Goal: Information Seeking & Learning: Learn about a topic

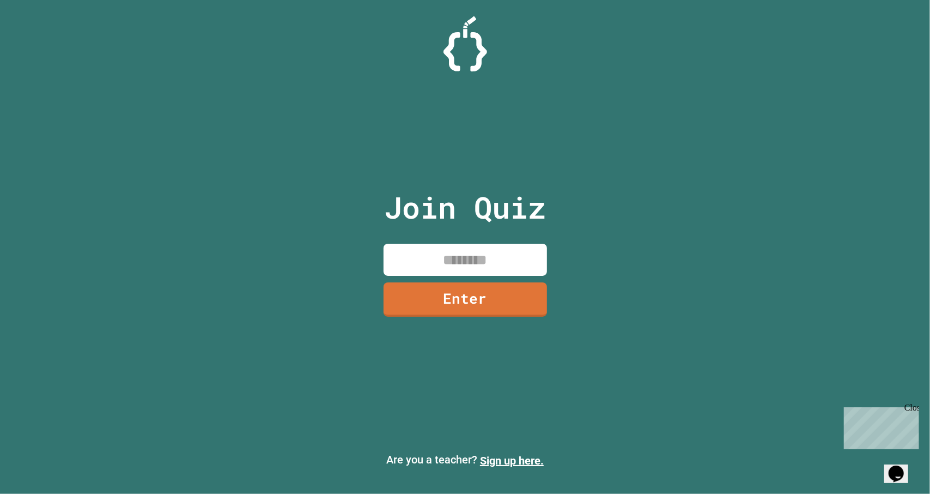
click at [442, 252] on input at bounding box center [465, 260] width 163 height 32
type input "********"
click at [506, 295] on link "Enter" at bounding box center [464, 299] width 161 height 36
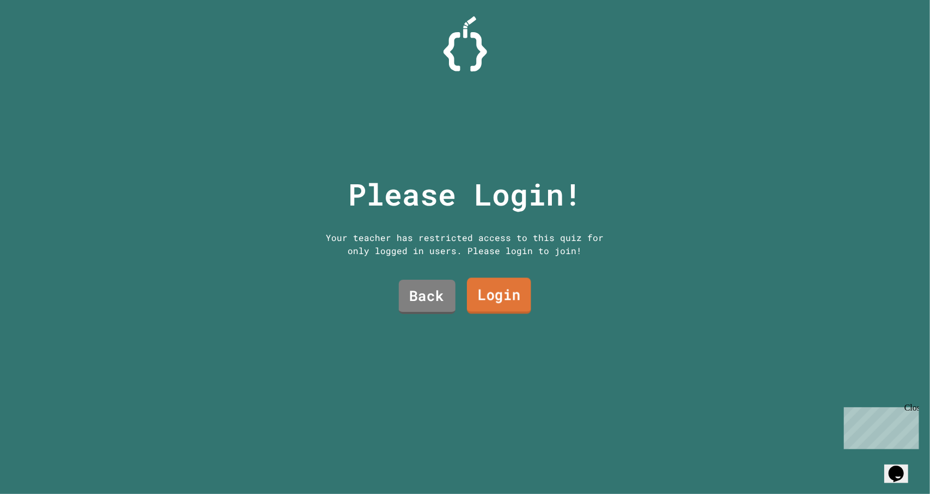
click at [489, 295] on link "Login" at bounding box center [499, 295] width 64 height 36
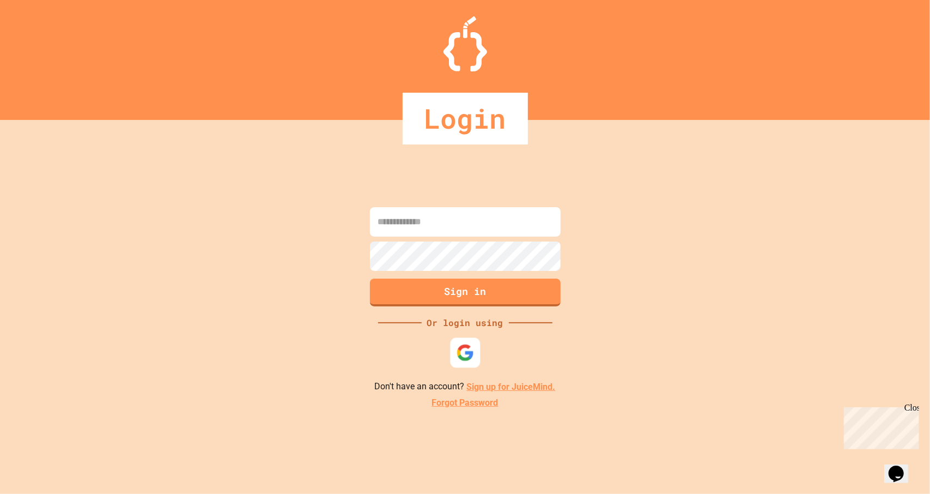
click at [464, 364] on div at bounding box center [465, 353] width 30 height 30
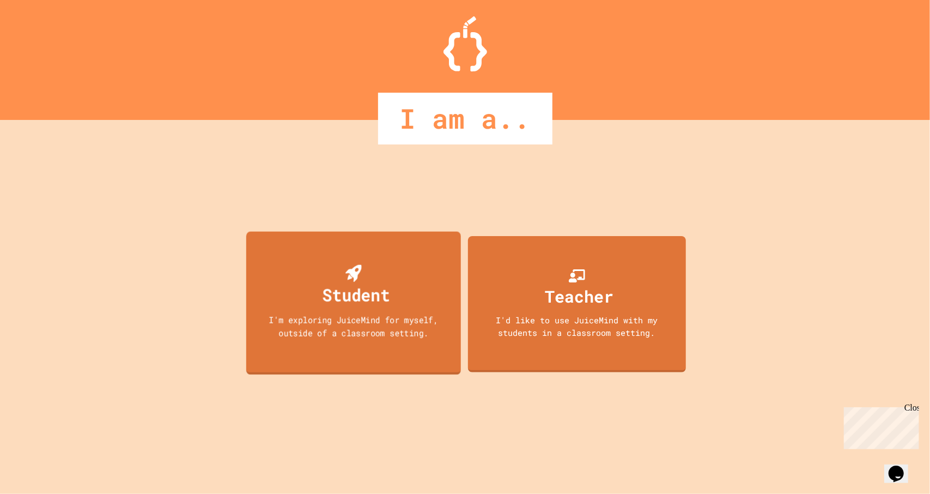
click at [409, 286] on div "Student I'm exploring JuiceMind for myself, outside of a classroom setting." at bounding box center [353, 303] width 215 height 143
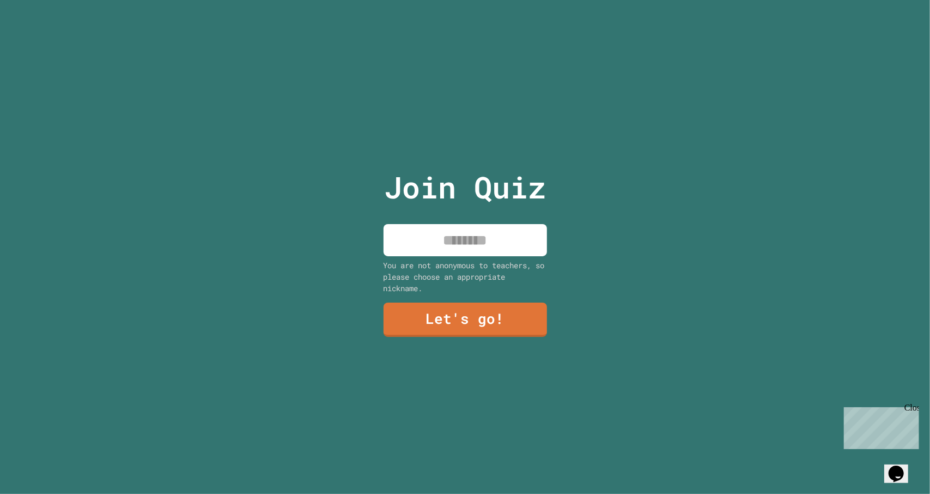
click at [456, 238] on input at bounding box center [465, 240] width 163 height 32
type input "*******"
click at [496, 327] on link "Let's go!" at bounding box center [465, 318] width 162 height 36
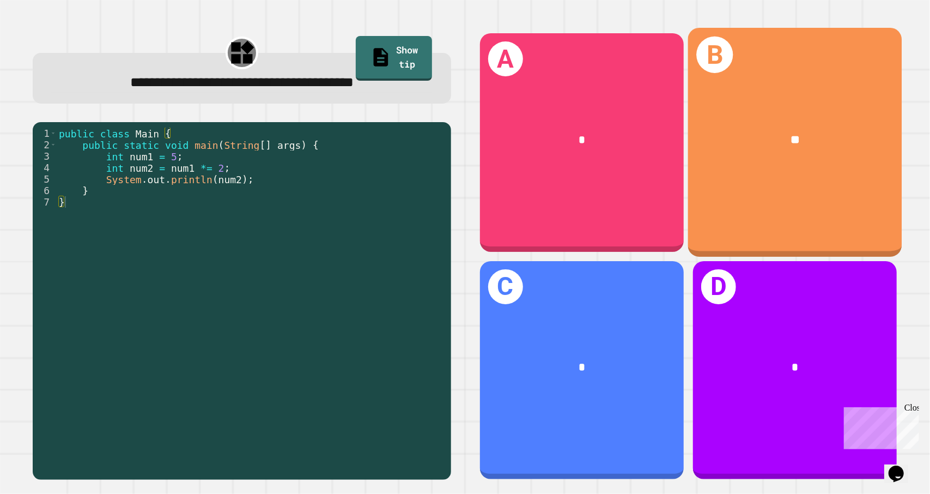
click at [717, 162] on div "**" at bounding box center [795, 139] width 214 height 64
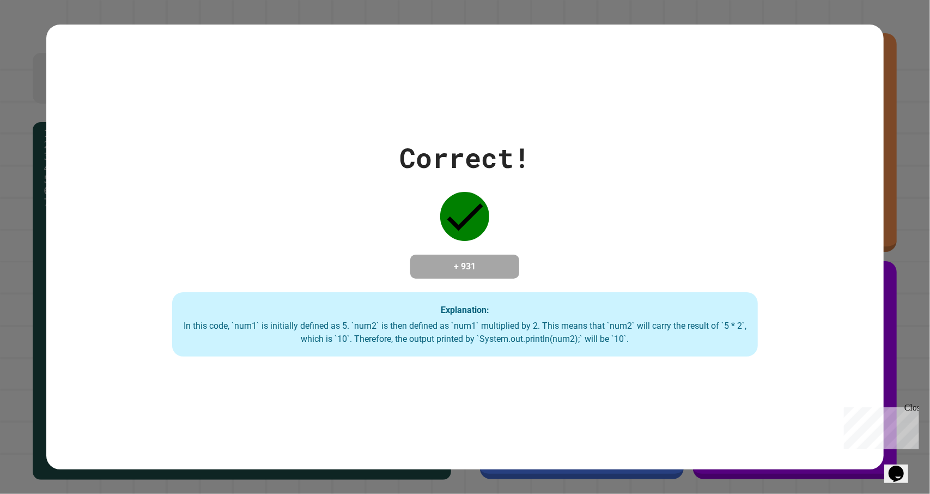
click at [891, 332] on div "Correct! + 931 Explanation: In this code, `num1` is initially defined as 5. `nu…" at bounding box center [465, 247] width 930 height 494
click at [656, 345] on div "In this code, `num1` is initially defined as 5. `num2` is then defined as `num1…" at bounding box center [465, 332] width 564 height 26
click at [510, 286] on div "Correct! + 931 Explanation: In this code, `num1` is initially defined as 5. `nu…" at bounding box center [464, 246] width 837 height 219
click at [800, 372] on div "Correct! + 931 Explanation: In this code, `num1` is initially defined as 5. `nu…" at bounding box center [464, 247] width 837 height 444
click at [917, 407] on div "Close" at bounding box center [911, 409] width 14 height 14
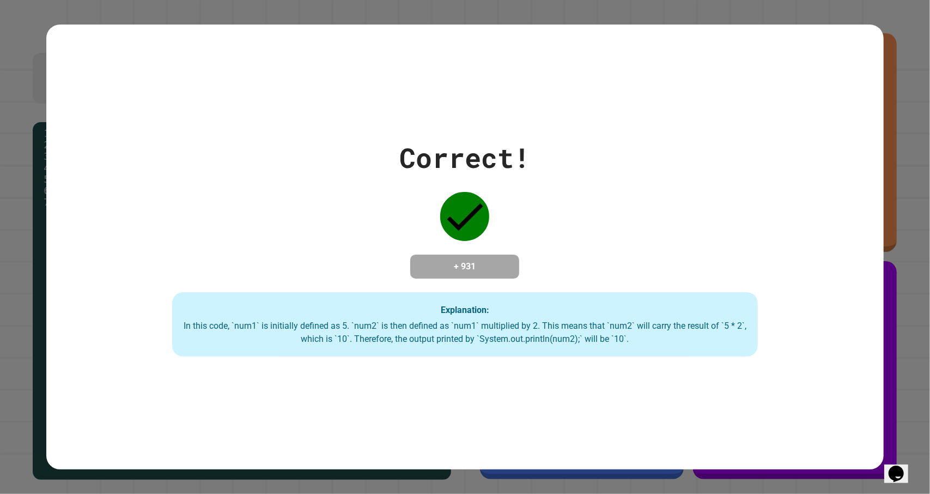
click at [902, 364] on div "Correct! + 931 Explanation: In this code, `num1` is initially defined as 5. `nu…" at bounding box center [465, 247] width 930 height 494
click at [760, 355] on div "Correct! + 931 Explanation: In this code, `num1` is initially defined as 5. `nu…" at bounding box center [464, 246] width 837 height 219
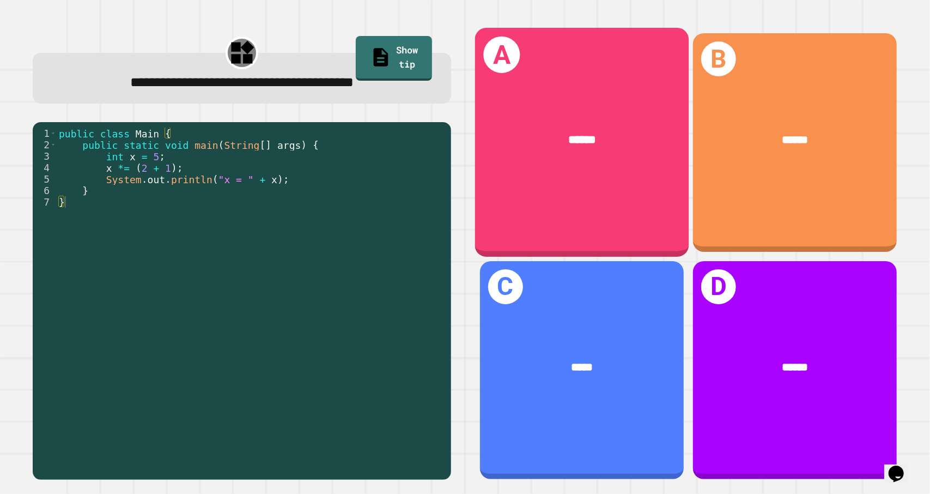
click at [559, 196] on div "A ******" at bounding box center [582, 142] width 214 height 229
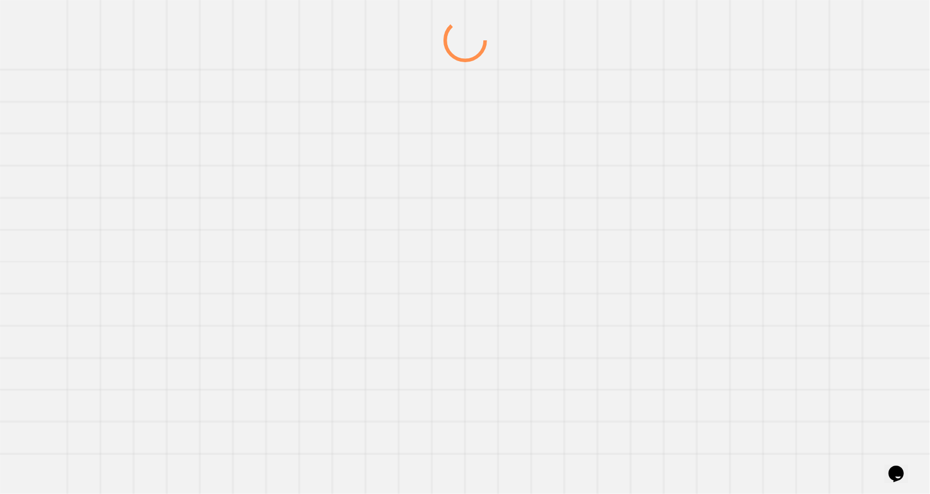
click at [559, 196] on div at bounding box center [465, 256] width 893 height 475
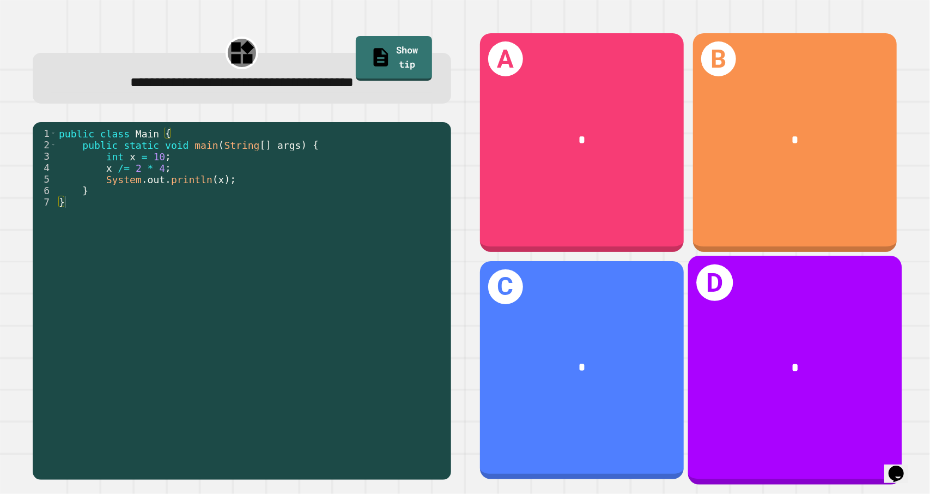
click at [809, 358] on div "*" at bounding box center [795, 366] width 167 height 17
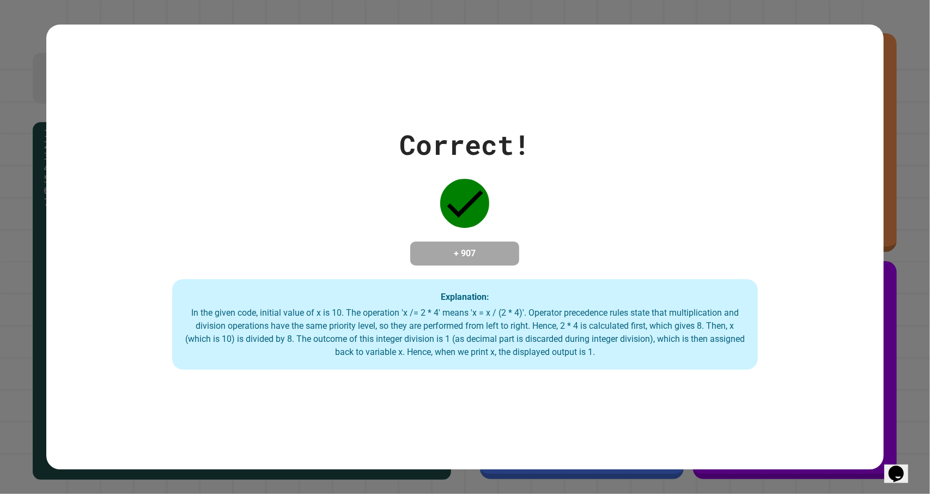
click at [893, 464] on button "Opens Chat This icon Opens the chat window." at bounding box center [896, 473] width 24 height 19
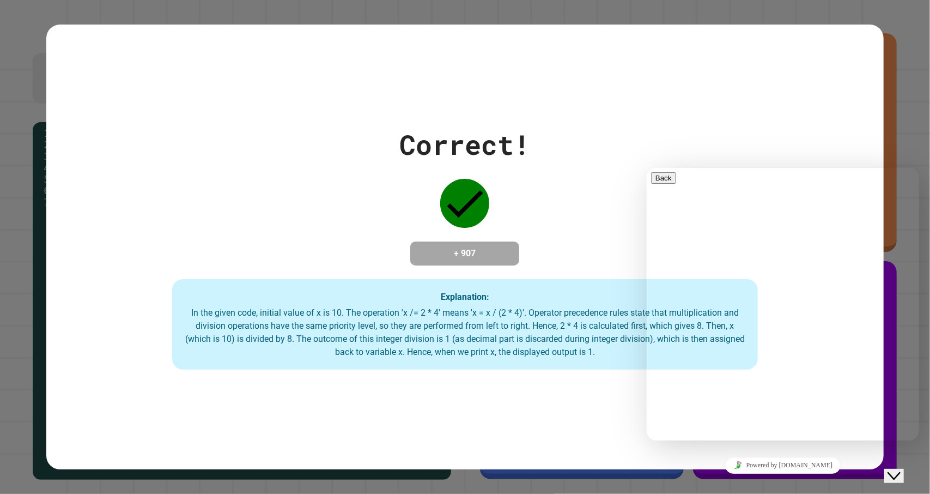
click at [897, 472] on button "Close Chat This icon closes the chat window." at bounding box center [894, 475] width 20 height 14
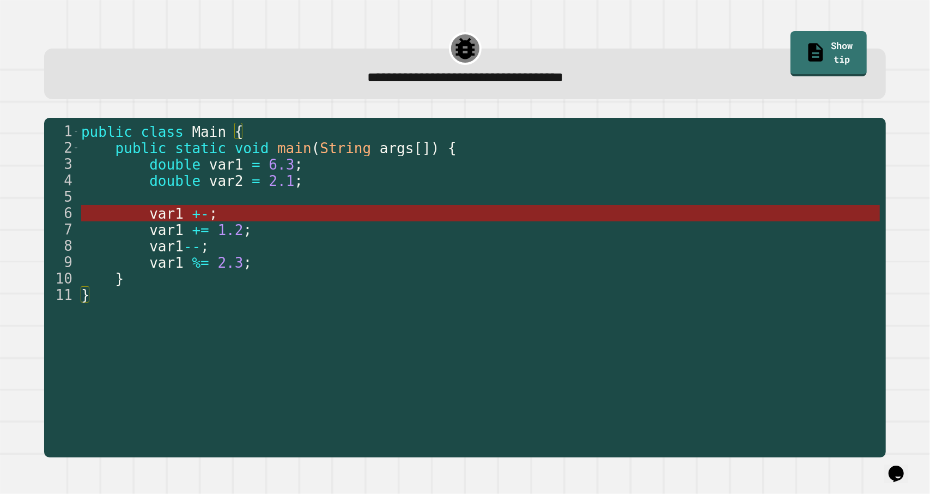
click at [179, 220] on span "var1" at bounding box center [167, 213] width 34 height 16
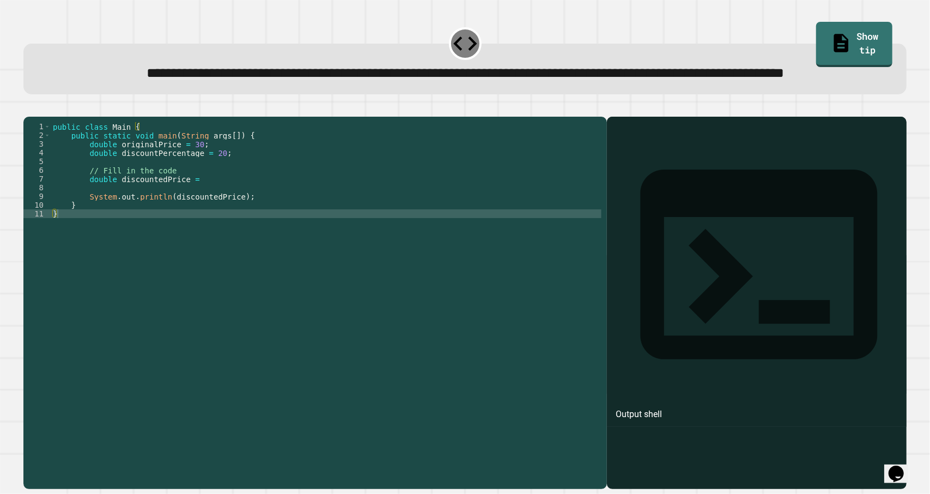
click at [652, 214] on div at bounding box center [757, 318] width 289 height 341
click at [405, 244] on div "public class Main { public static void main ( String args [ ]) { double origina…" at bounding box center [326, 279] width 551 height 314
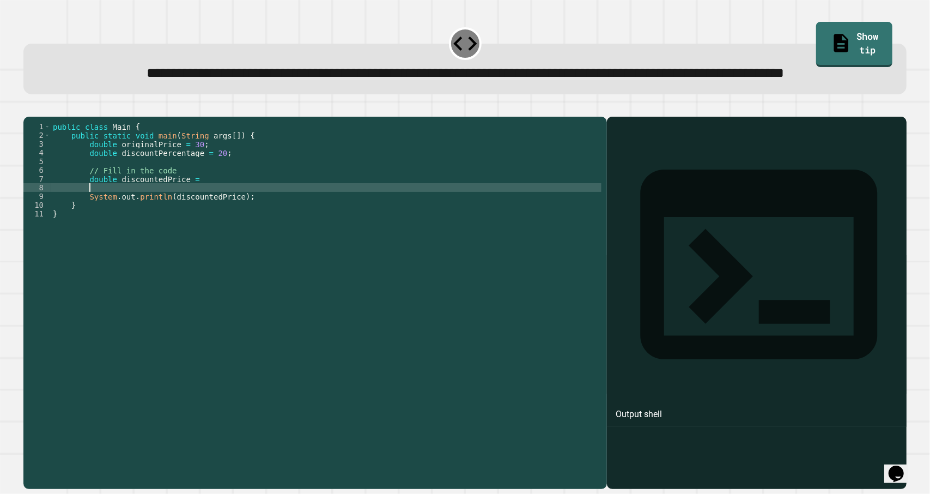
click at [383, 225] on div "public class Main { public static void main ( String args [ ]) { double origina…" at bounding box center [326, 279] width 551 height 314
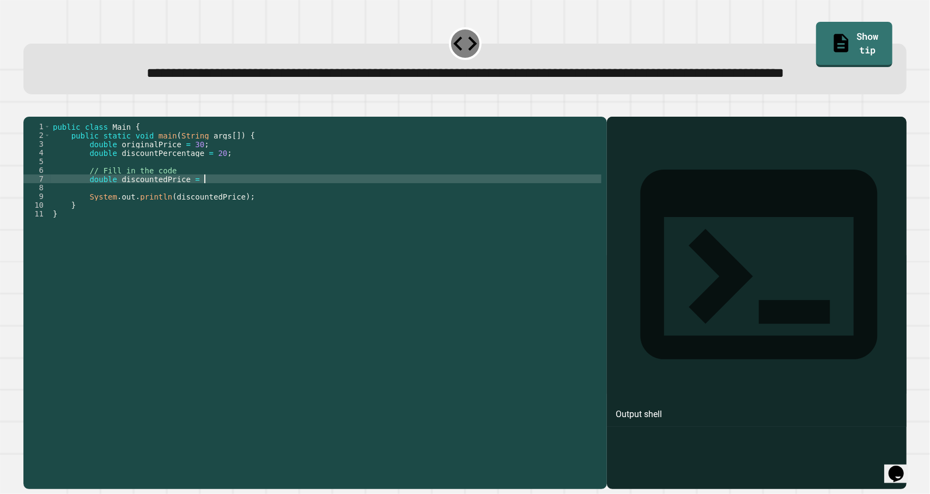
click at [344, 216] on div "public class Main { public static void main ( String args [ ]) { double origina…" at bounding box center [326, 279] width 551 height 314
click at [29, 108] on button "button" at bounding box center [29, 108] width 0 height 0
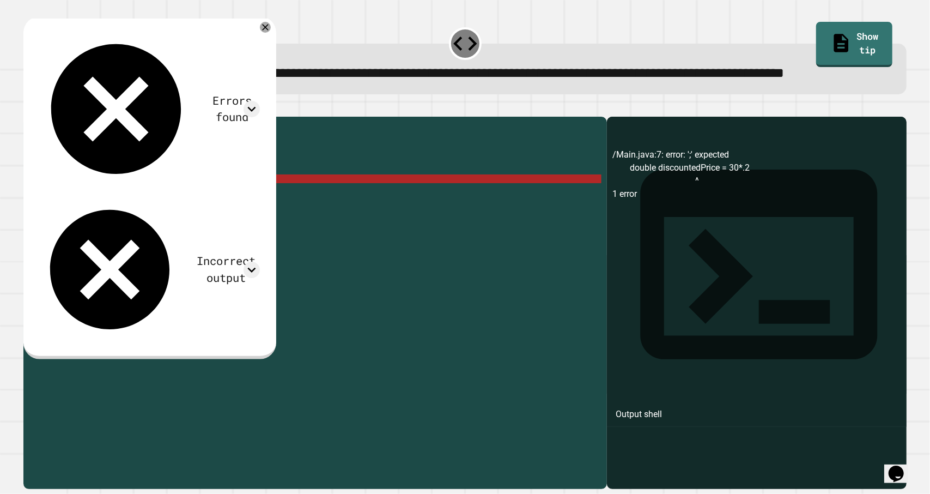
click at [338, 221] on div "public class Main { public static void main ( String args [ ]) { double origina…" at bounding box center [326, 279] width 551 height 314
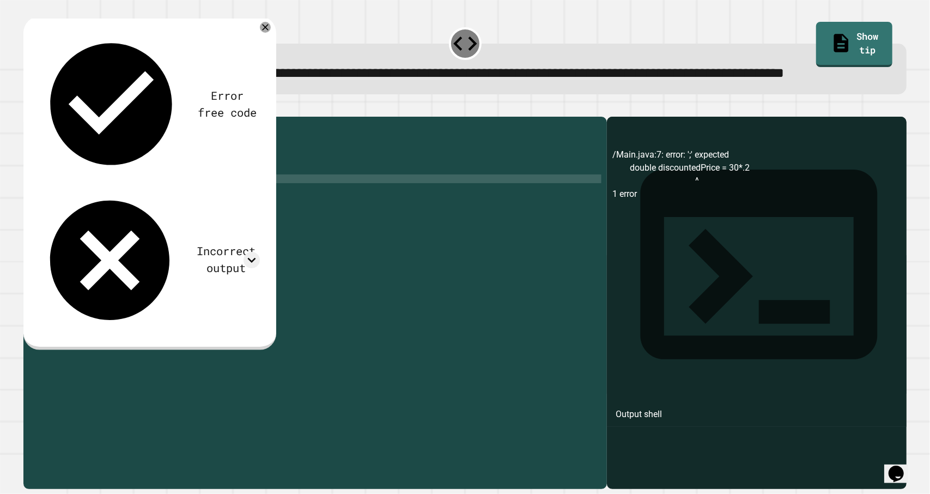
scroll to position [0, 12]
click at [29, 108] on icon "button" at bounding box center [29, 108] width 0 height 0
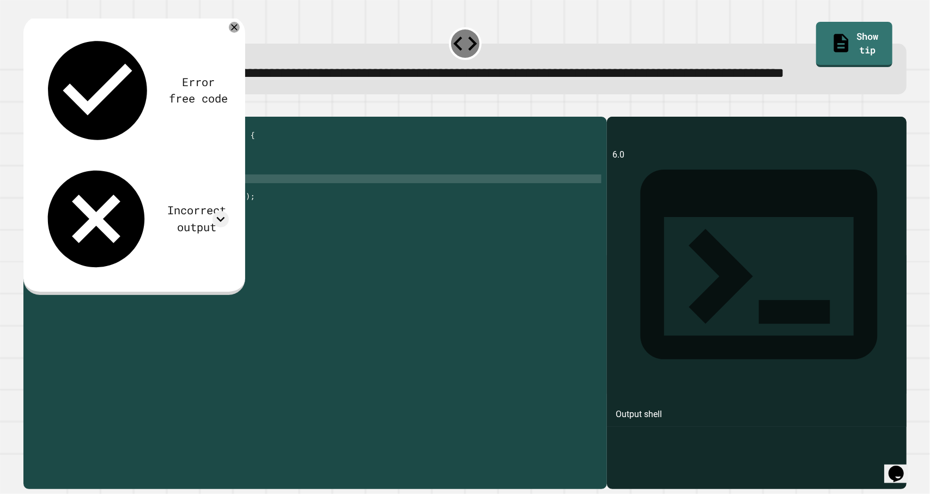
click at [246, 156] on div "**********" at bounding box center [315, 303] width 584 height 372
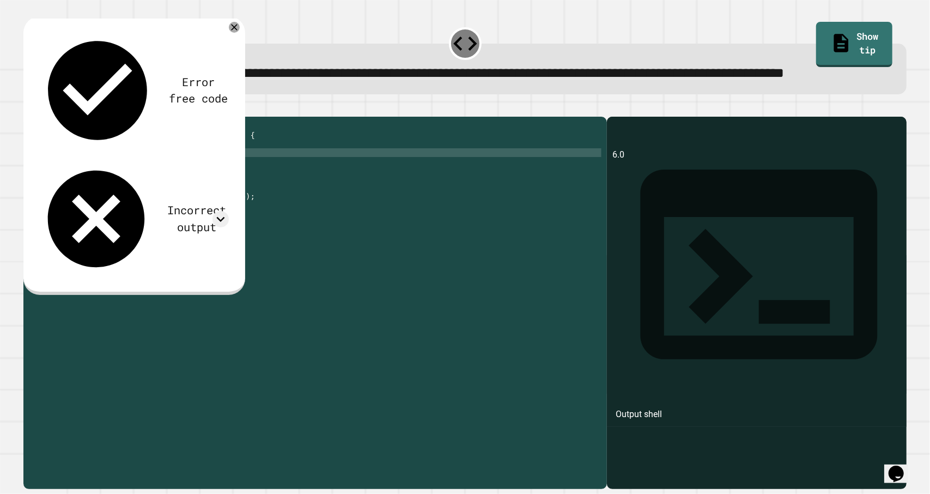
click at [244, 191] on div "public class Main { public static void main ( String args [ ]) { double origina…" at bounding box center [326, 279] width 551 height 314
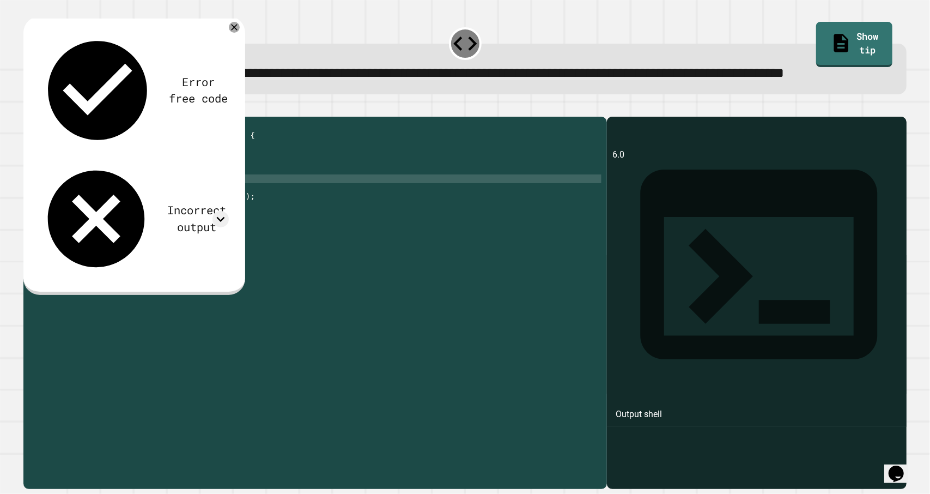
click at [224, 214] on div "public class Main { public static void main ( String args [ ]) { double origina…" at bounding box center [326, 279] width 551 height 314
type textarea "**********"
click at [29, 108] on button "button" at bounding box center [29, 108] width 0 height 0
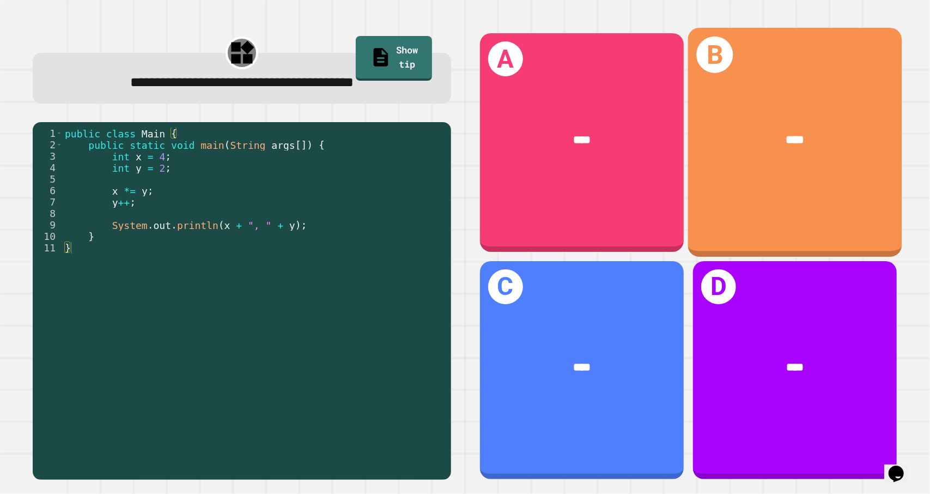
click at [742, 63] on div "B ****" at bounding box center [795, 142] width 214 height 229
